Goal: Information Seeking & Learning: Learn about a topic

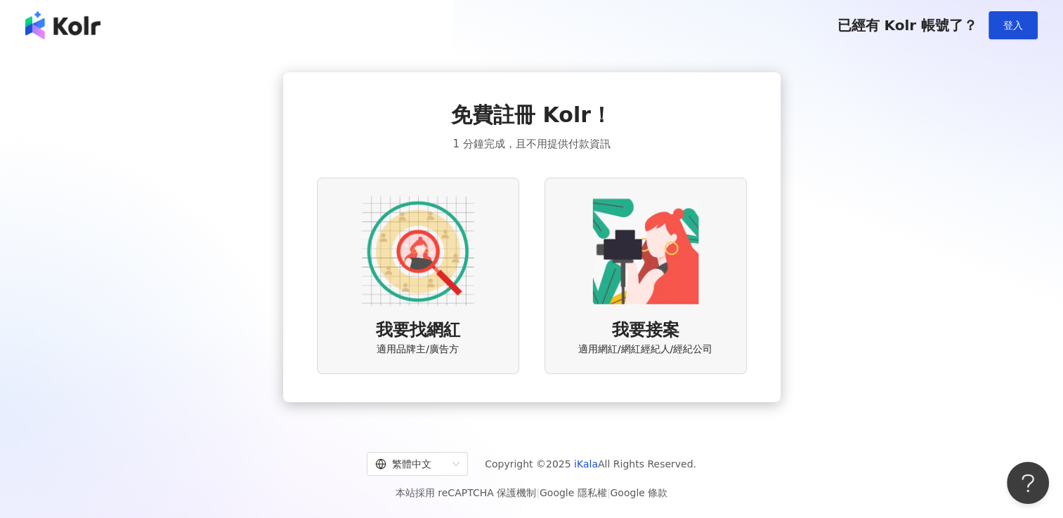
click at [405, 268] on img at bounding box center [418, 251] width 112 height 112
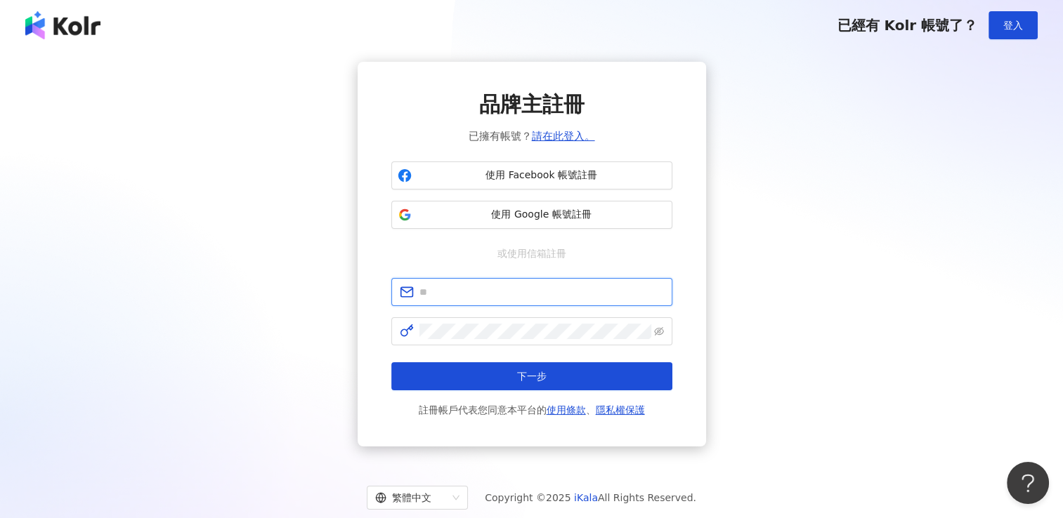
click at [472, 289] on input "text" at bounding box center [541, 291] width 244 height 15
type input "**********"
click at [458, 322] on span at bounding box center [531, 331] width 281 height 28
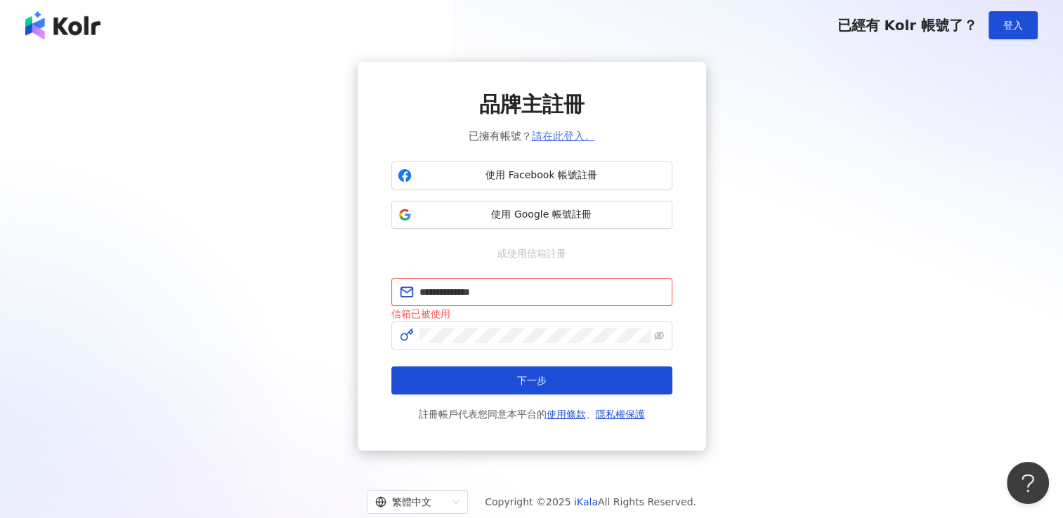
click at [540, 133] on link "請在此登入。" at bounding box center [563, 136] width 63 height 13
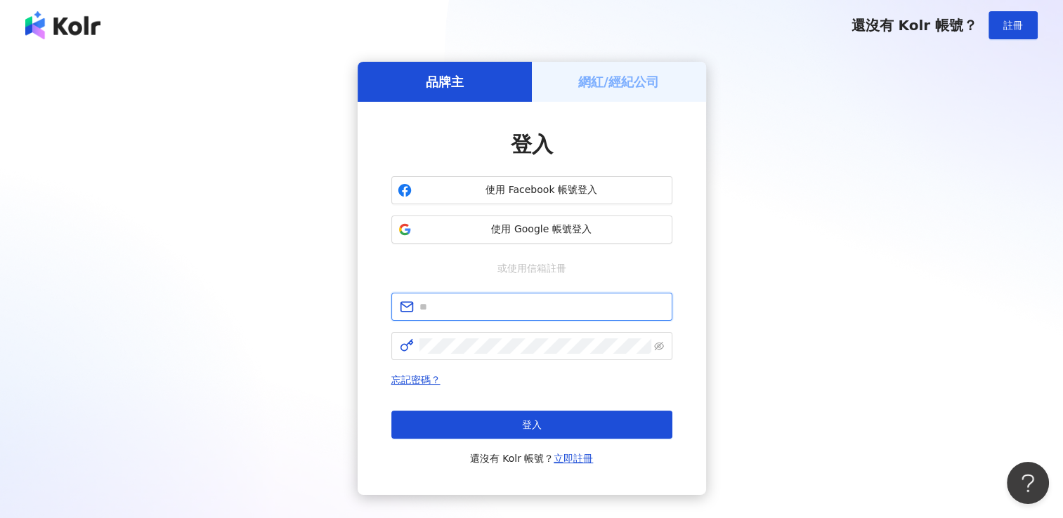
type input "**********"
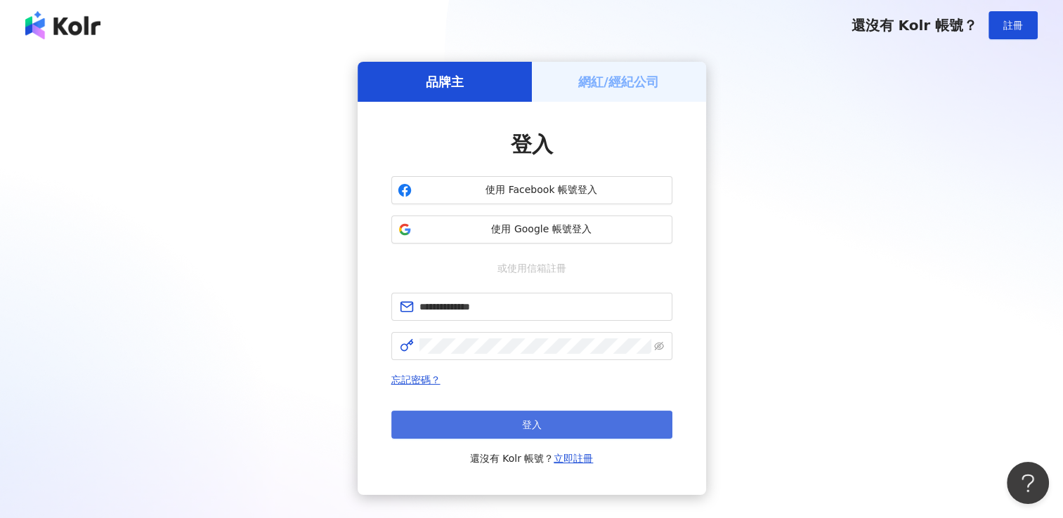
click at [490, 426] on button "登入" at bounding box center [531, 425] width 281 height 28
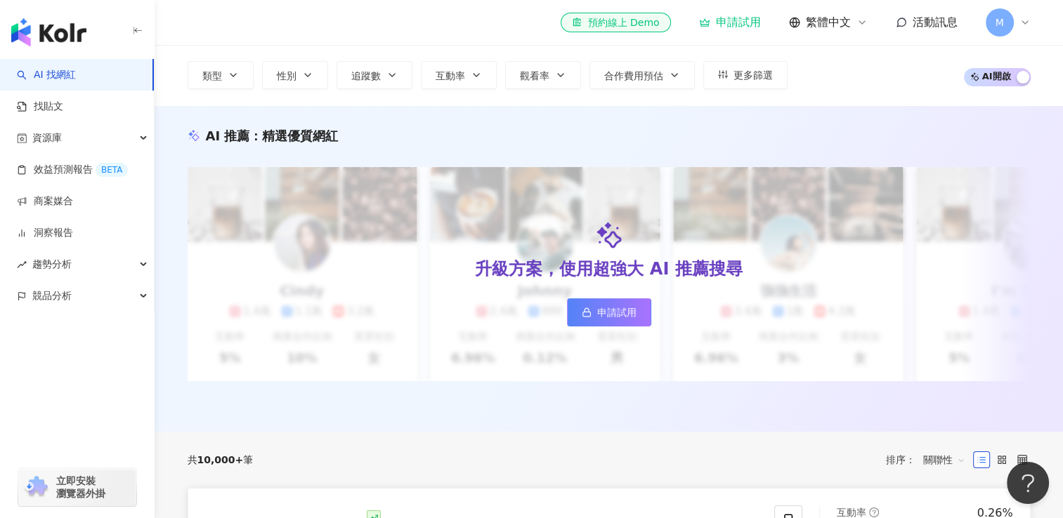
scroll to position [70, 0]
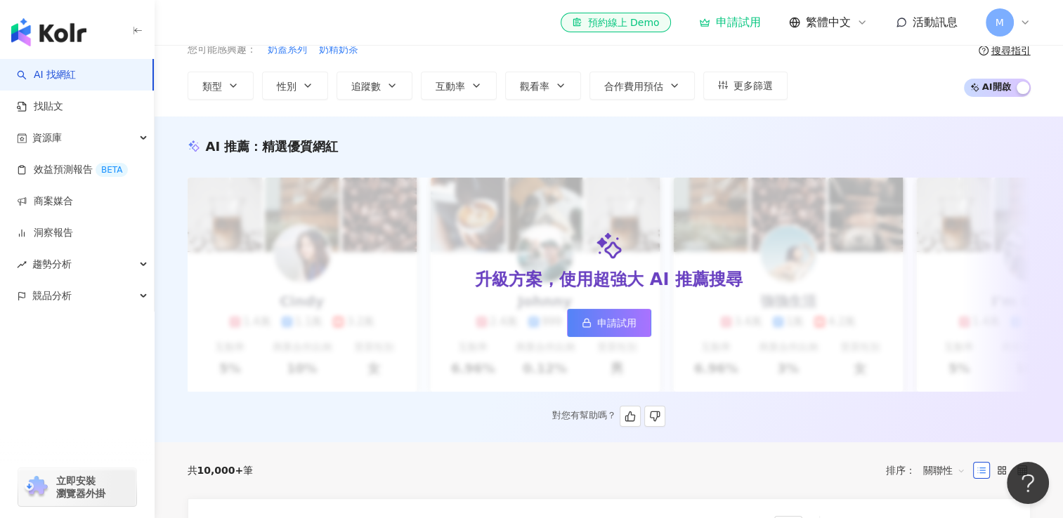
click at [622, 327] on span "申請試用" at bounding box center [616, 322] width 39 height 11
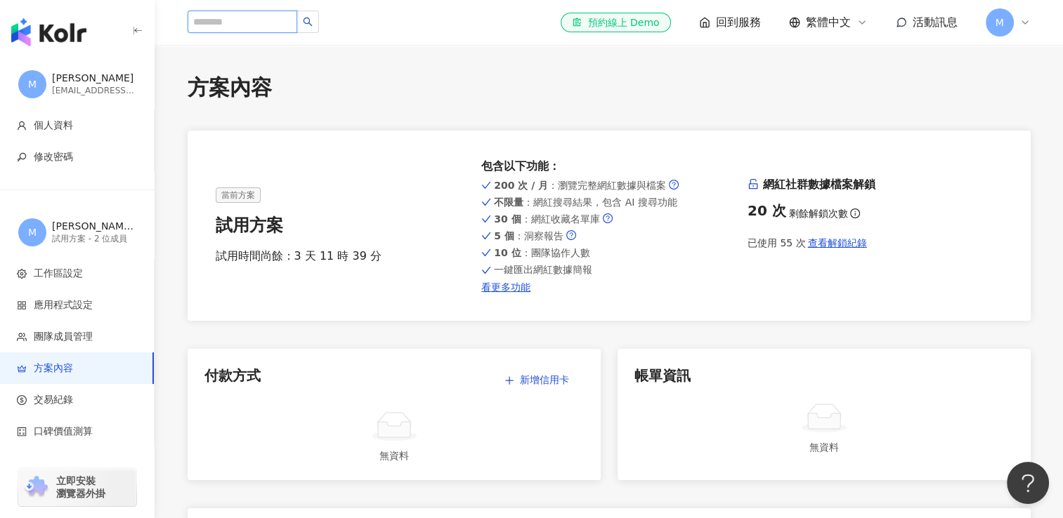
click at [251, 22] on input "search" at bounding box center [243, 22] width 110 height 22
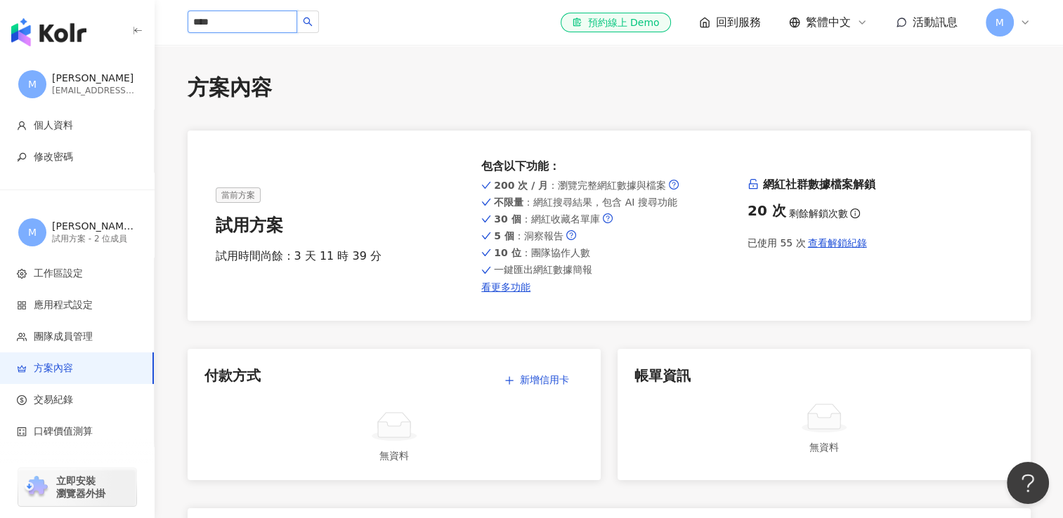
type input "**"
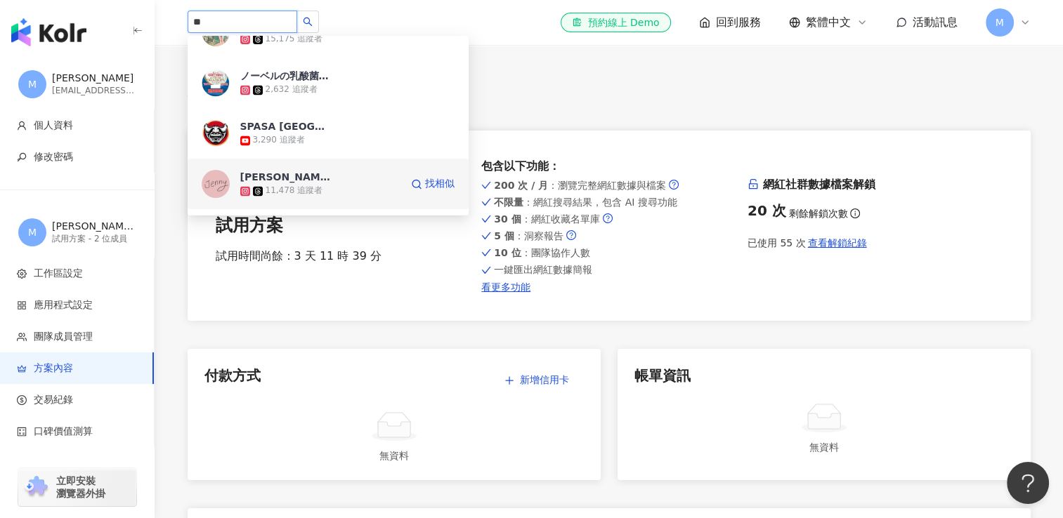
scroll to position [2739, 0]
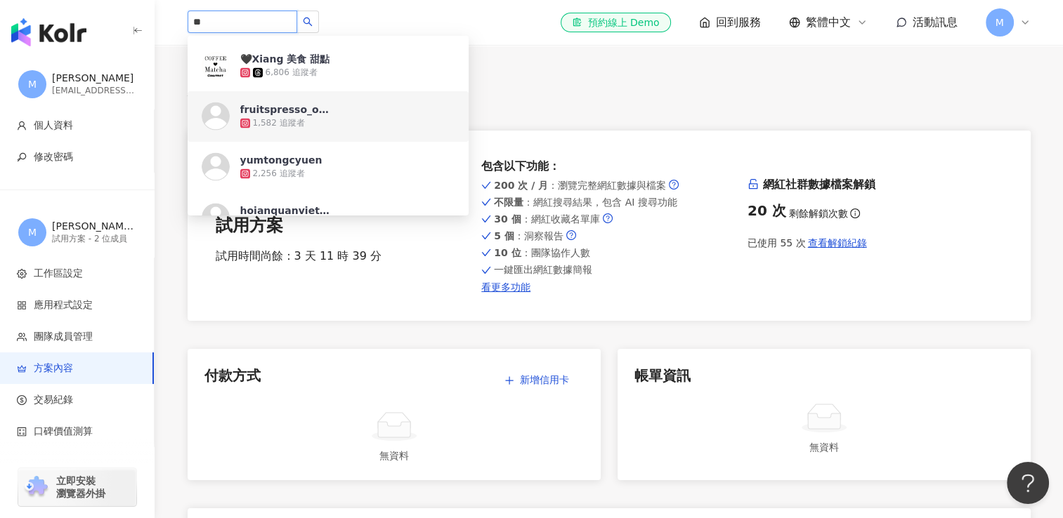
click at [300, 112] on div "fruitspresso_official" at bounding box center [285, 110] width 91 height 14
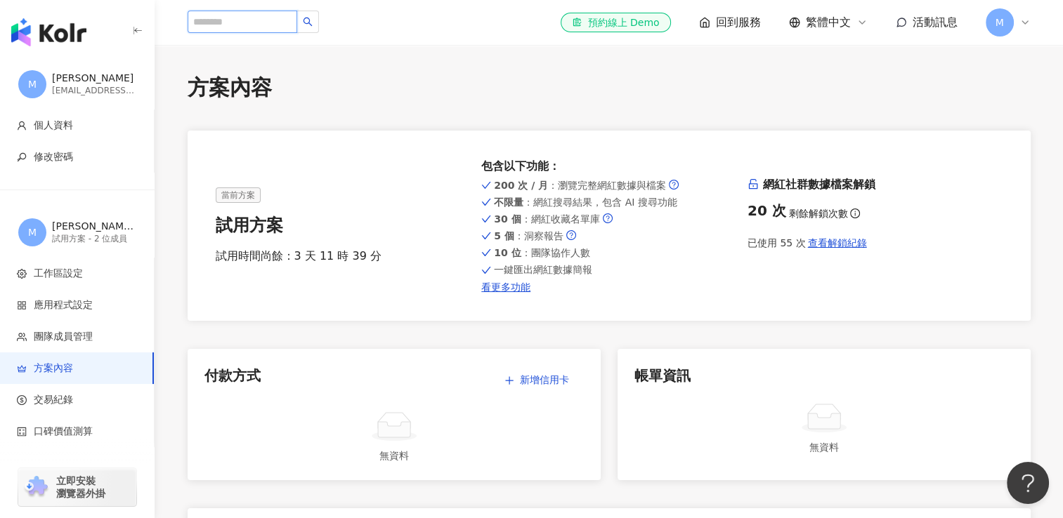
click at [246, 23] on input "search" at bounding box center [243, 22] width 110 height 22
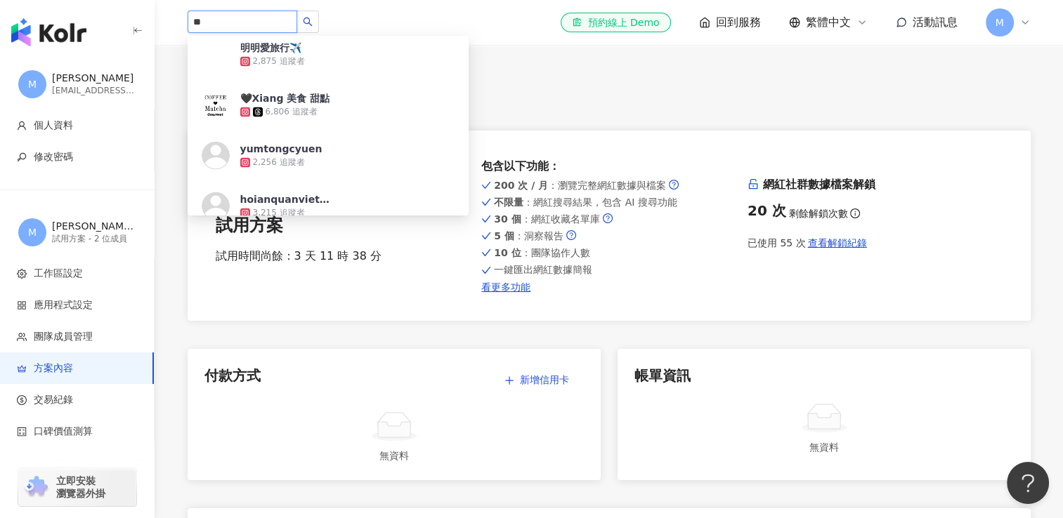
scroll to position [2971, 0]
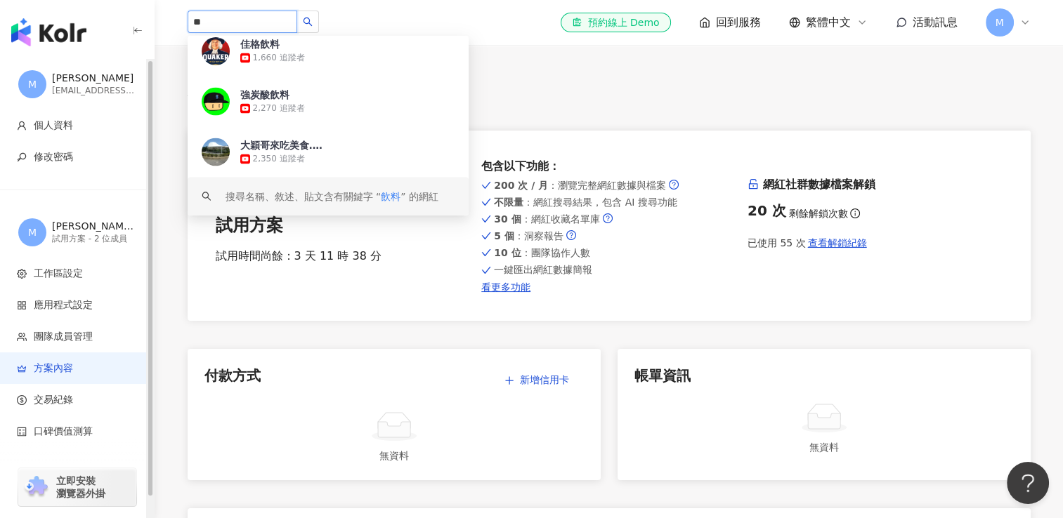
type input "**"
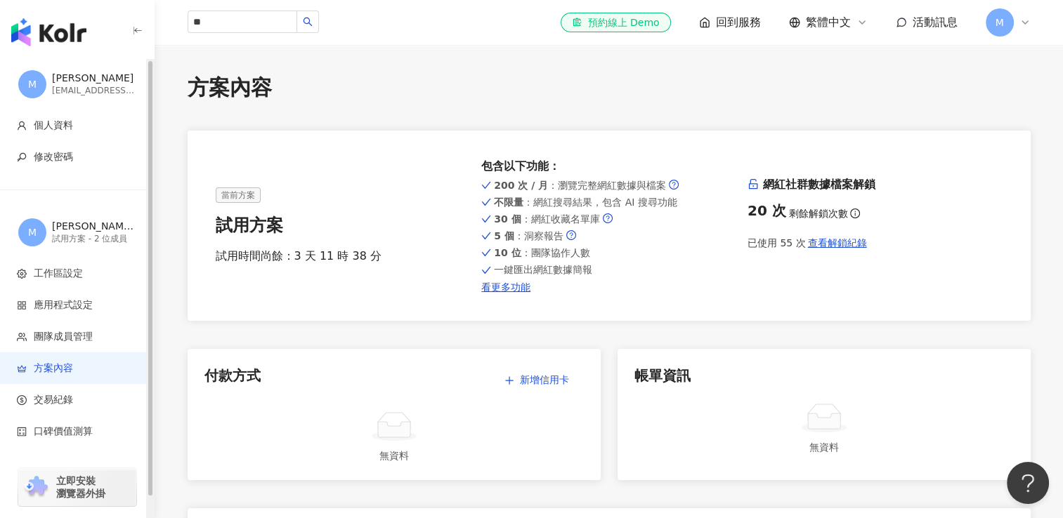
drag, startPoint x: 147, startPoint y: 176, endPoint x: 135, endPoint y: 195, distance: 23.0
click at [146, 195] on div "button" at bounding box center [150, 288] width 8 height 459
click at [59, 274] on span "工作區設定" at bounding box center [58, 274] width 49 height 14
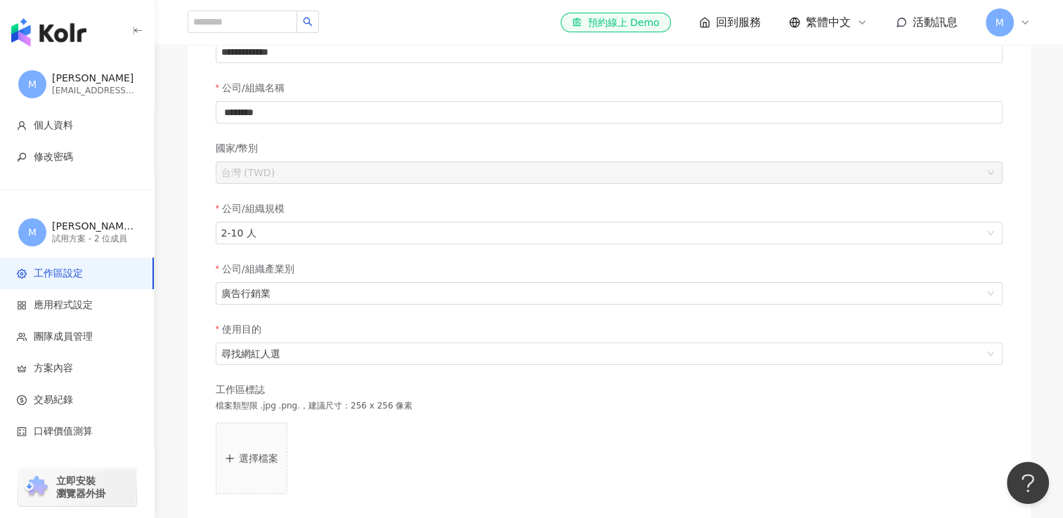
scroll to position [140, 0]
click at [243, 112] on input "********" at bounding box center [609, 111] width 787 height 22
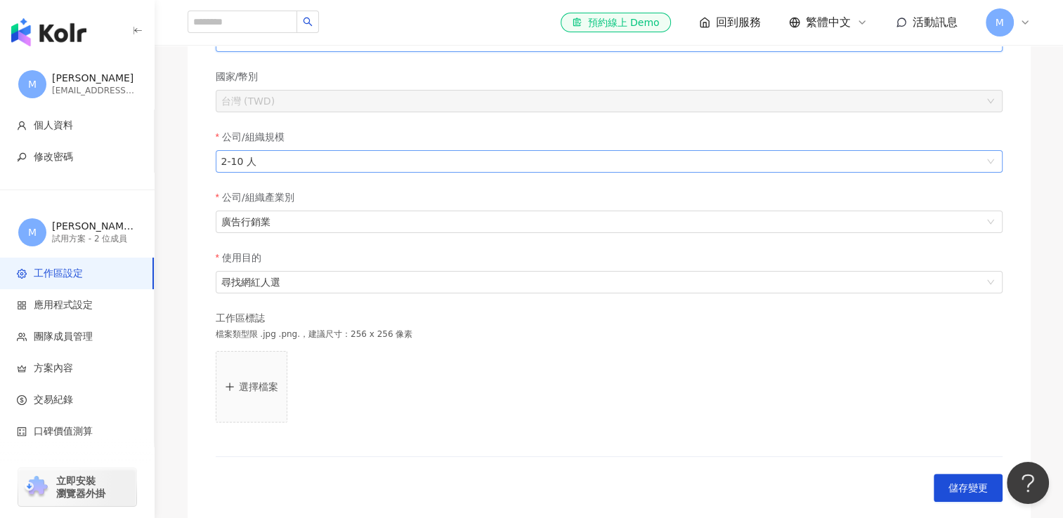
scroll to position [211, 0]
click at [234, 162] on span "2-10 人" at bounding box center [608, 161] width 775 height 21
type input "********"
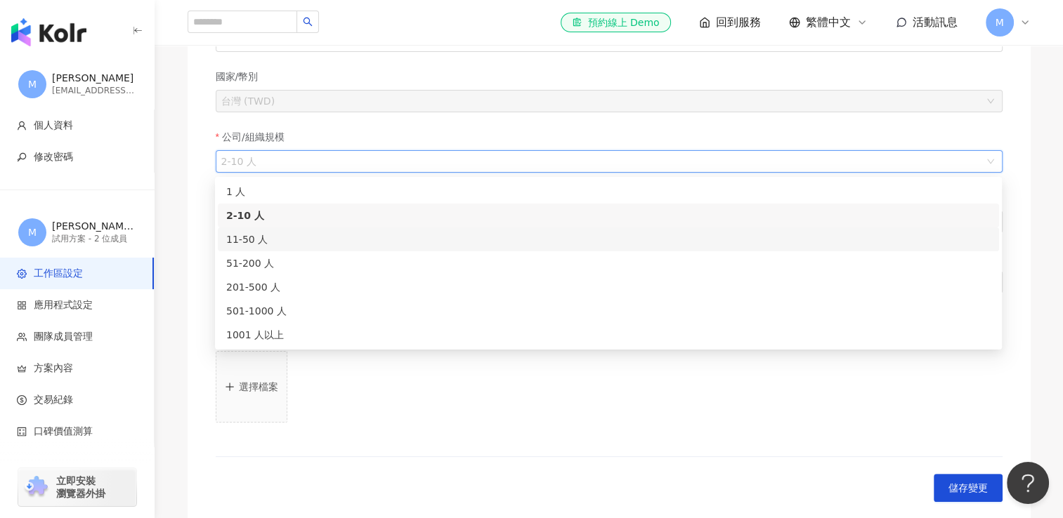
click at [237, 241] on div "11-50 人" at bounding box center [608, 239] width 764 height 15
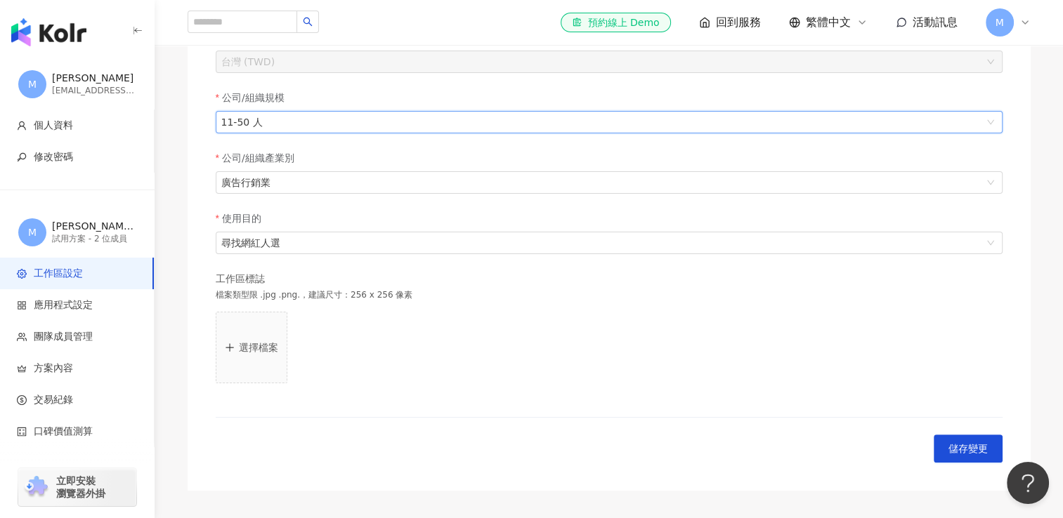
scroll to position [281, 0]
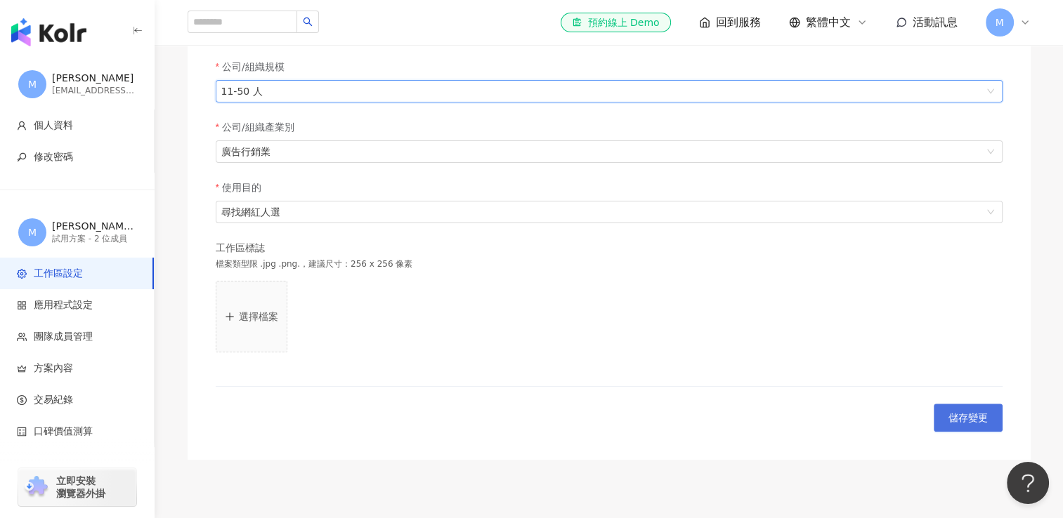
click at [978, 414] on span "儲存變更" at bounding box center [967, 417] width 39 height 11
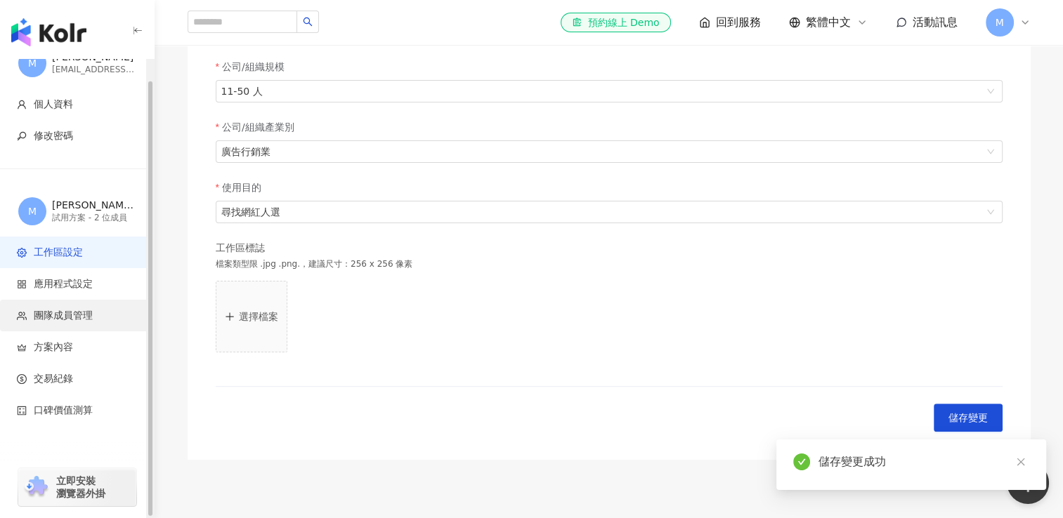
scroll to position [0, 0]
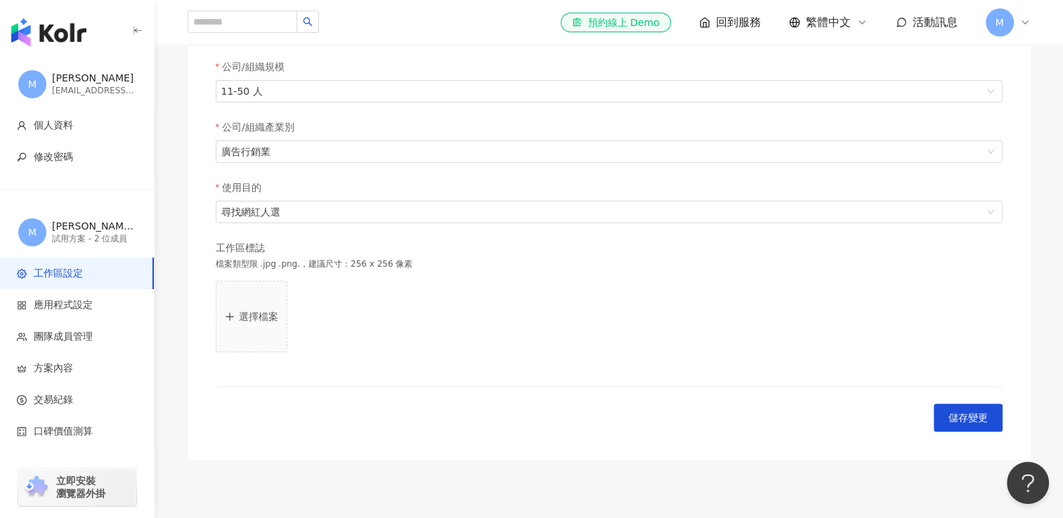
click at [41, 25] on img "button" at bounding box center [48, 32] width 75 height 28
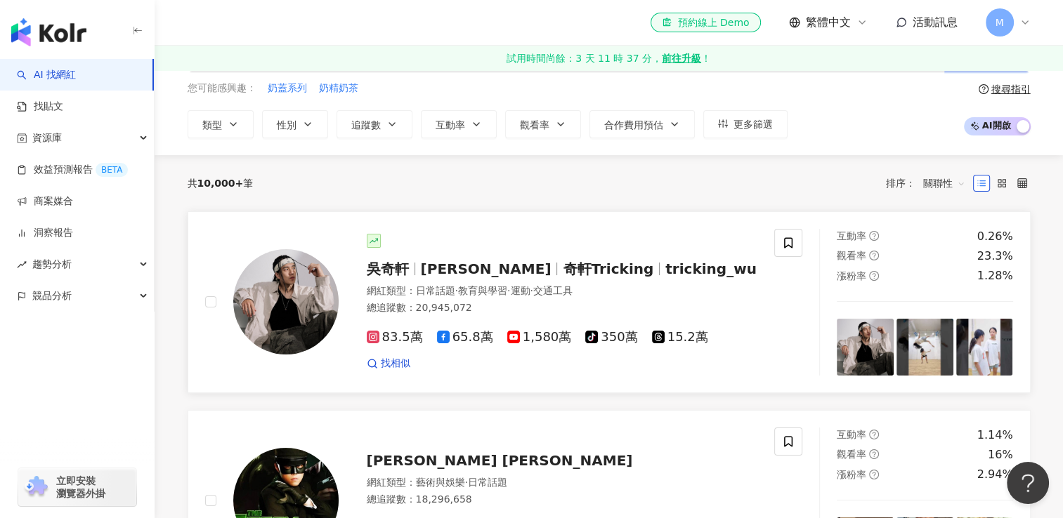
scroll to position [140, 0]
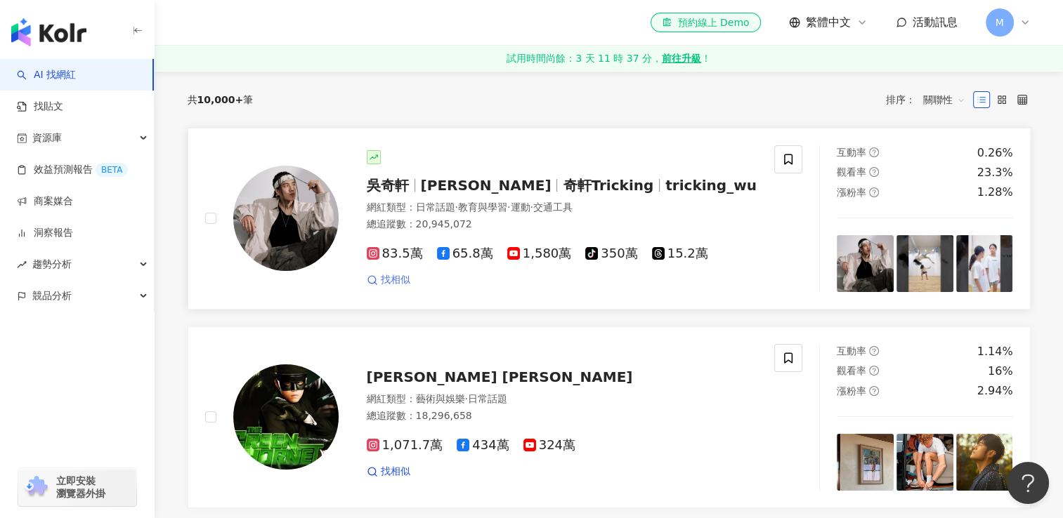
click at [385, 280] on span "找相似" at bounding box center [395, 280] width 29 height 14
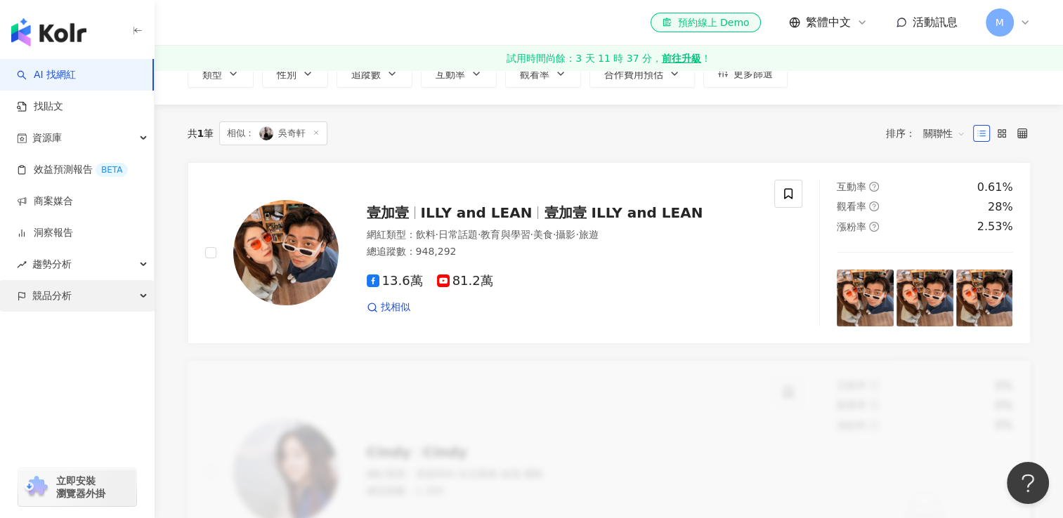
scroll to position [140, 0]
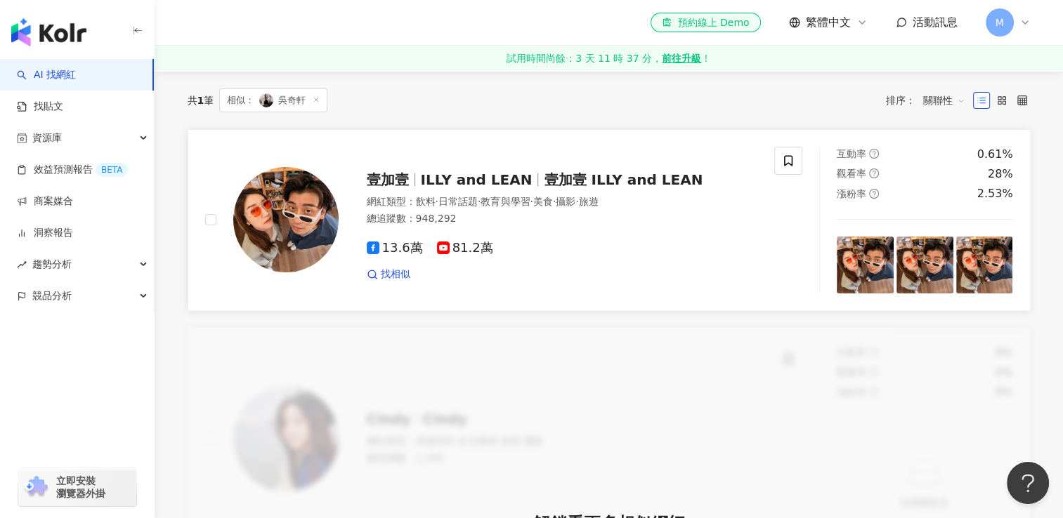
click at [292, 223] on img at bounding box center [285, 219] width 105 height 105
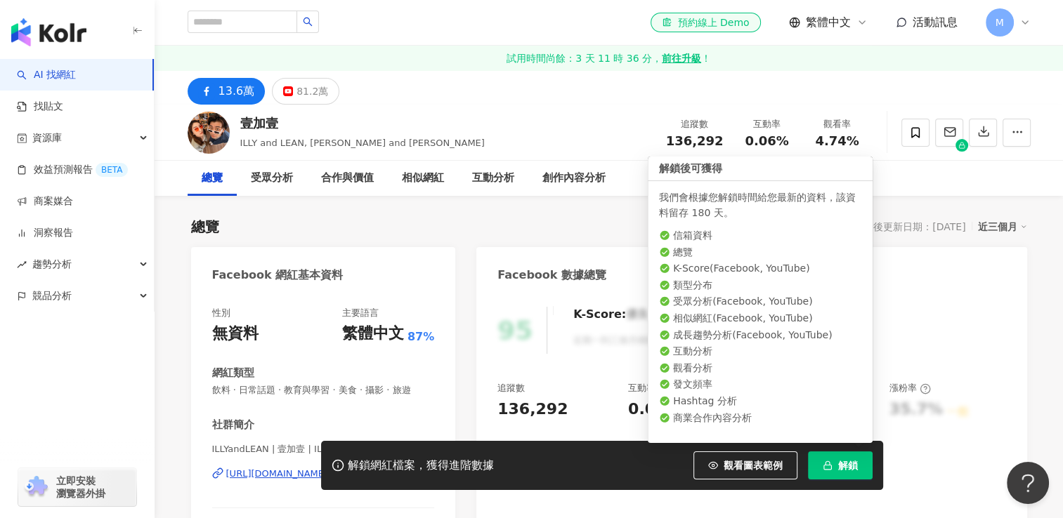
click at [830, 473] on button "解鎖" at bounding box center [840, 466] width 65 height 28
click at [836, 468] on button "解鎖" at bounding box center [840, 466] width 65 height 28
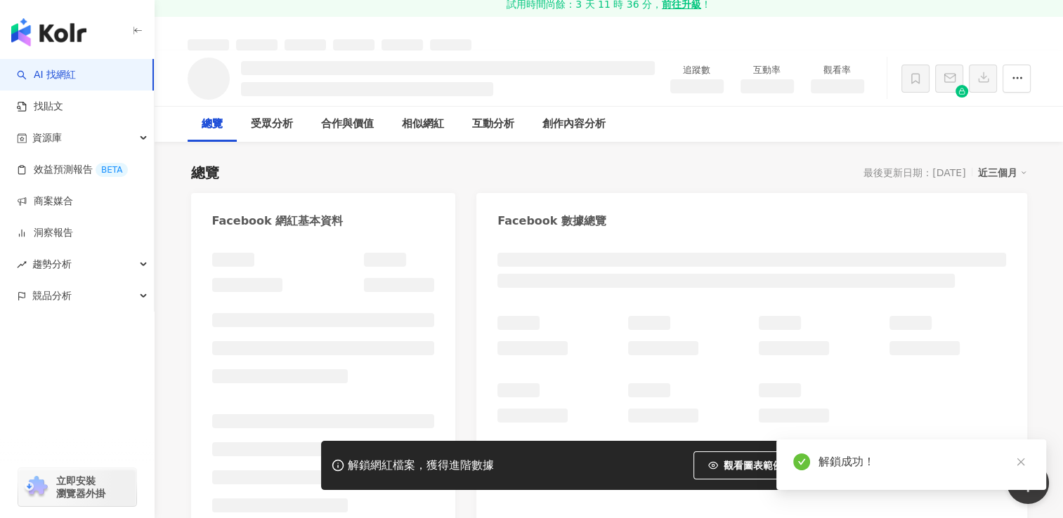
scroll to position [70, 0]
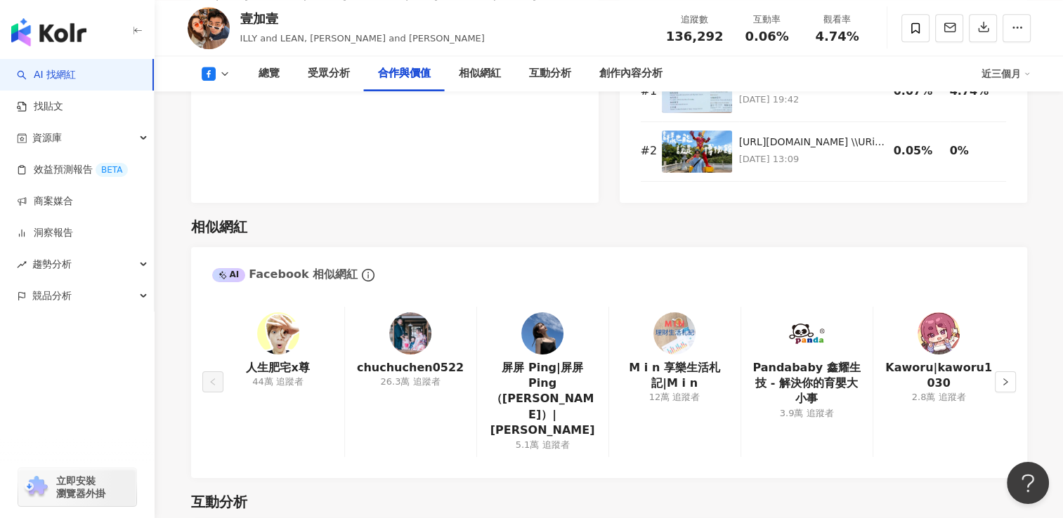
scroll to position [1826, 0]
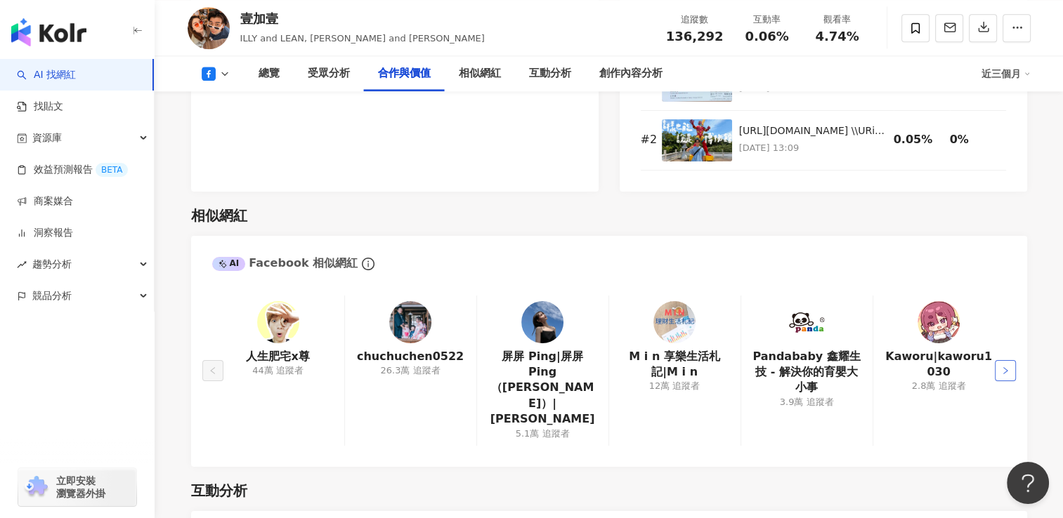
click at [1001, 367] on icon "right" at bounding box center [1005, 371] width 8 height 8
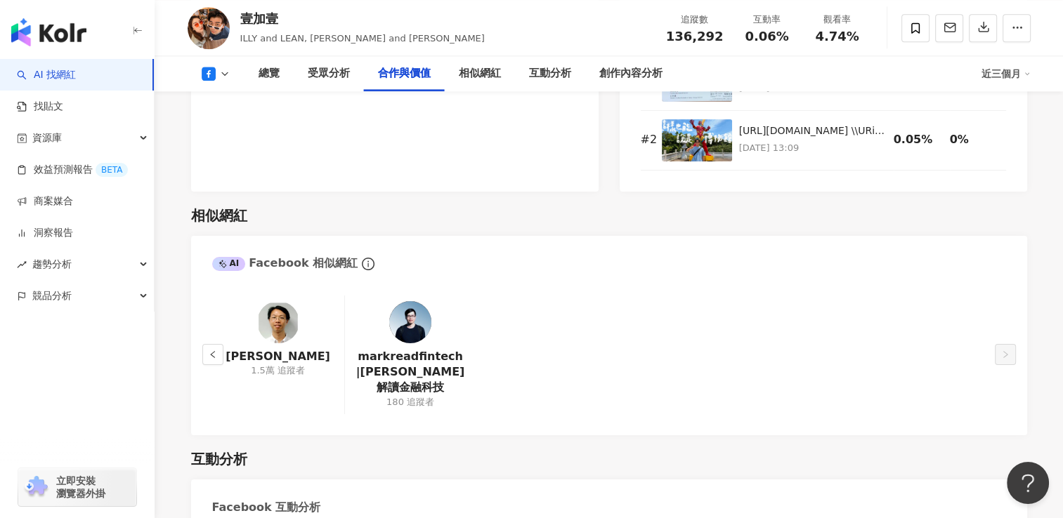
click at [1001, 358] on div "[PERSON_NAME] 1.5萬 追蹤者 markreadfintech|[PERSON_NAME]解讀金融科技 180 追蹤者" at bounding box center [609, 355] width 794 height 119
click at [211, 350] on icon "left" at bounding box center [213, 354] width 8 height 8
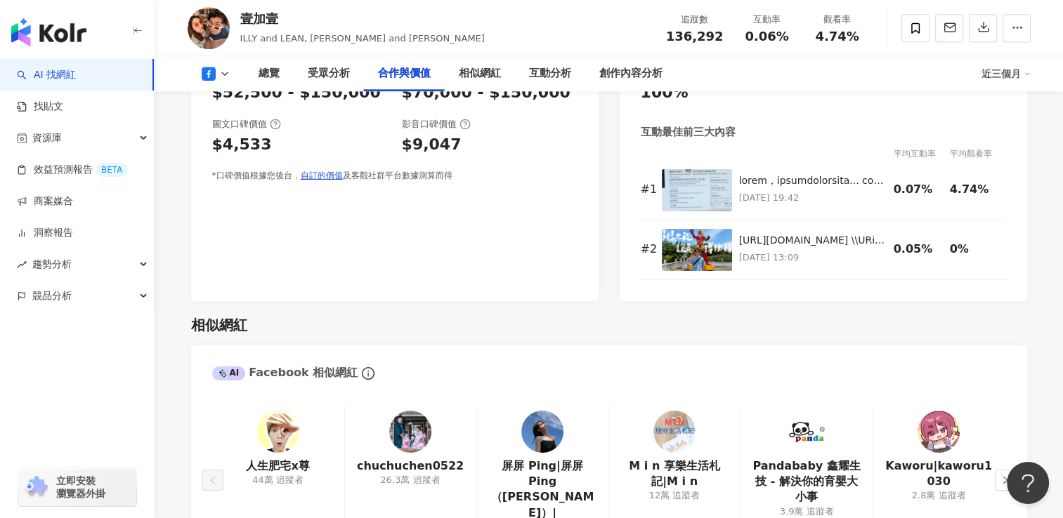
scroll to position [1685, 0]
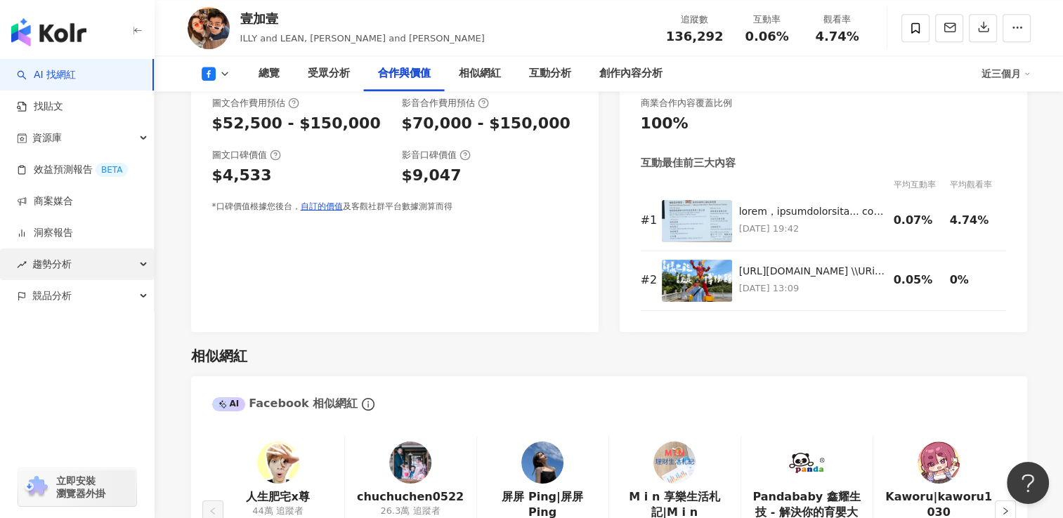
drag, startPoint x: 211, startPoint y: 339, endPoint x: 0, endPoint y: 270, distance: 221.9
